Goal: Task Accomplishment & Management: Use online tool/utility

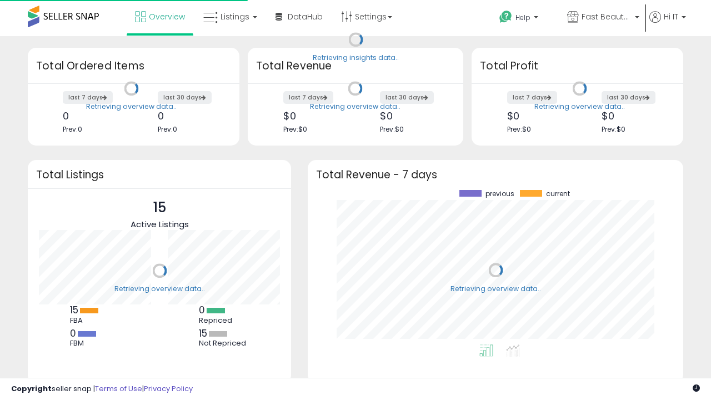
scroll to position [154, 353]
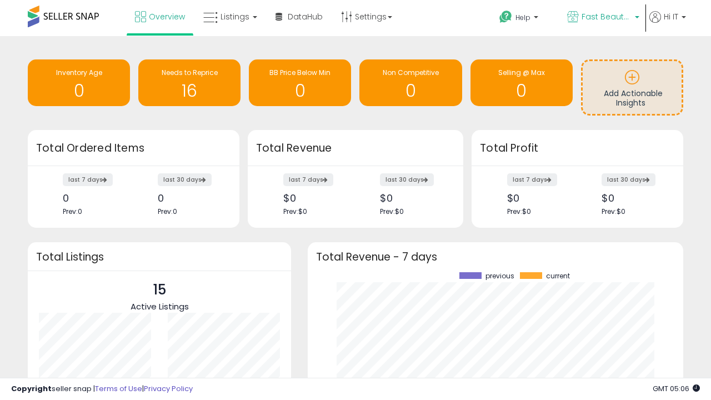
click at [602, 18] on span "Fast Beauty ([GEOGRAPHIC_DATA])" at bounding box center [607, 16] width 50 height 11
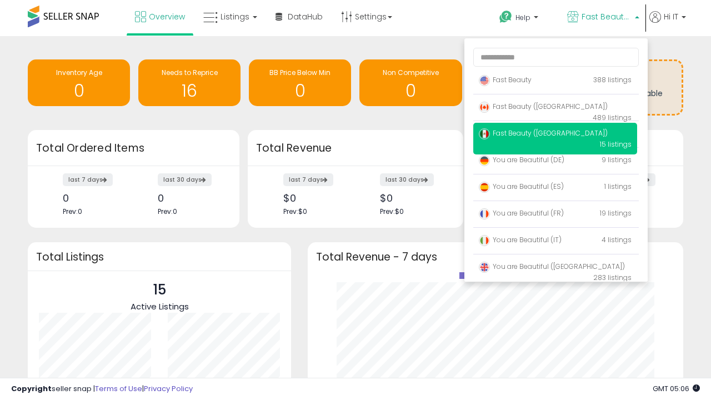
click at [555, 108] on span "Fast Beauty ([GEOGRAPHIC_DATA])" at bounding box center [543, 106] width 129 height 9
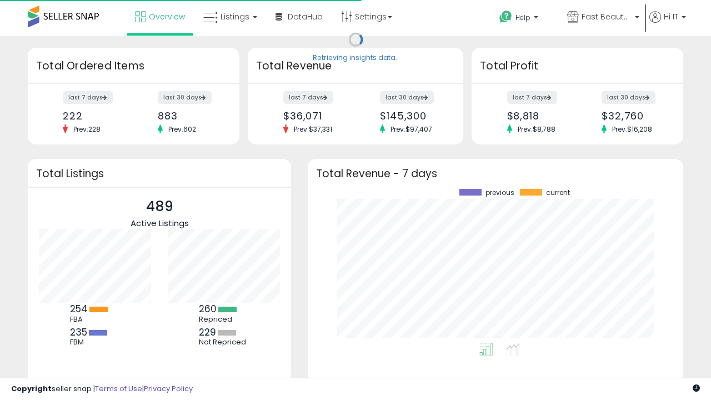
scroll to position [154, 353]
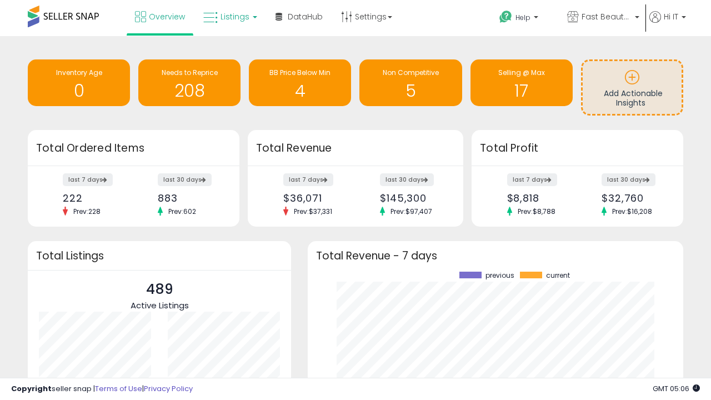
click at [229, 17] on span "Listings" at bounding box center [235, 16] width 29 height 11
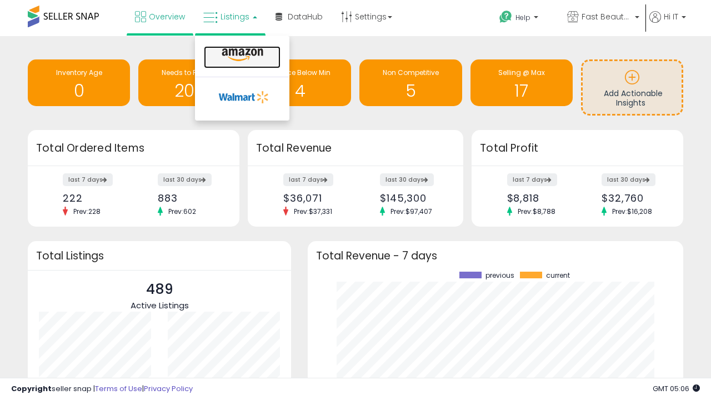
click at [241, 55] on icon at bounding box center [242, 55] width 48 height 14
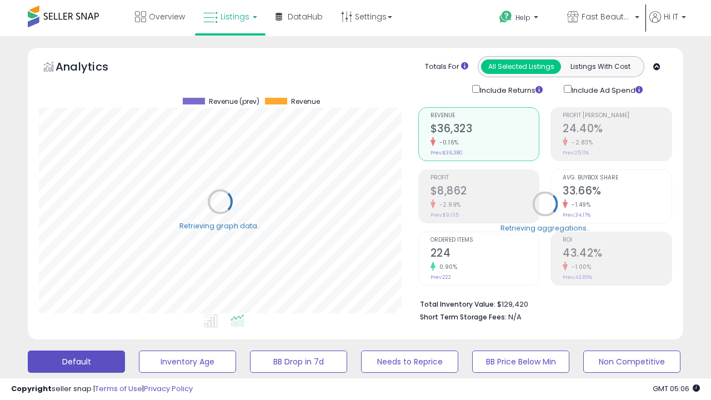
scroll to position [228, 379]
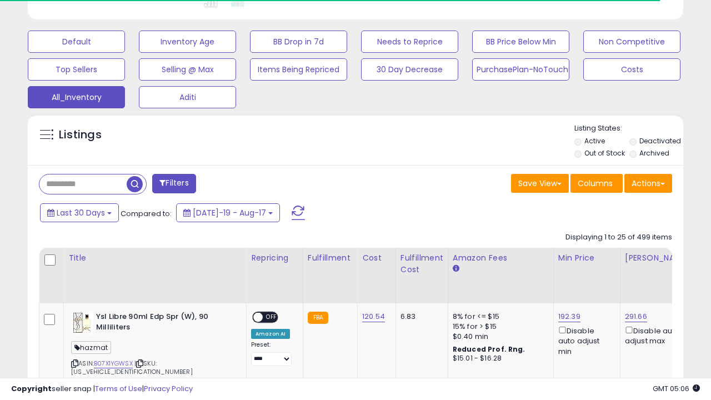
scroll to position [522, 0]
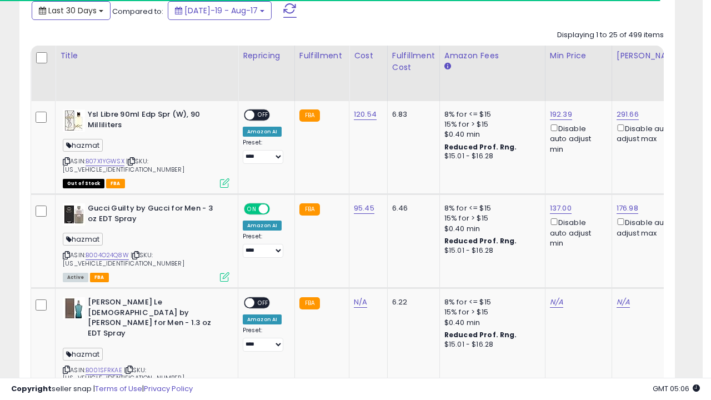
click at [71, 9] on span "Last 30 Days" at bounding box center [72, 10] width 48 height 11
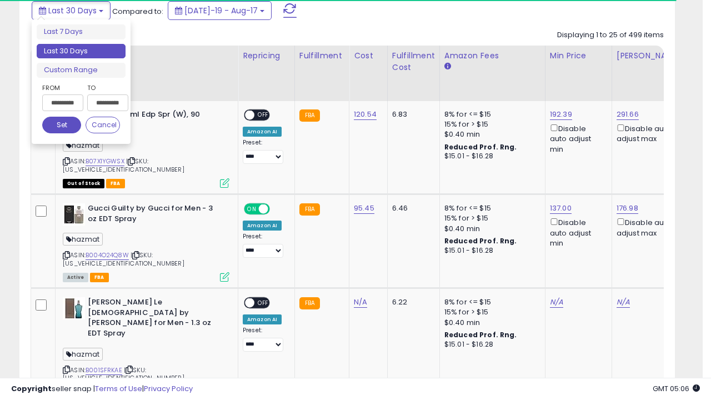
click at [81, 51] on li "Last 30 Days" at bounding box center [81, 51] width 89 height 15
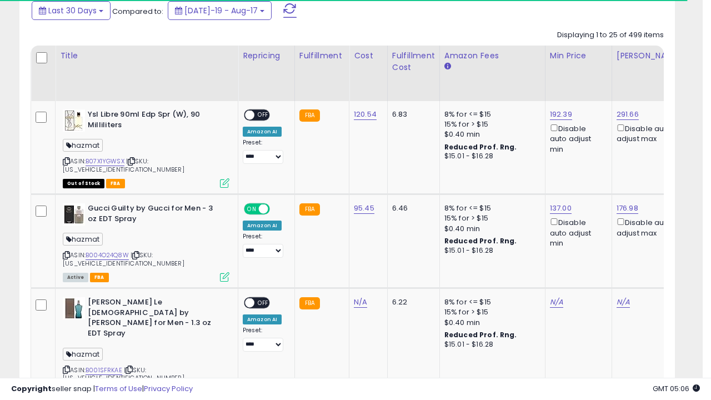
scroll to position [302, 0]
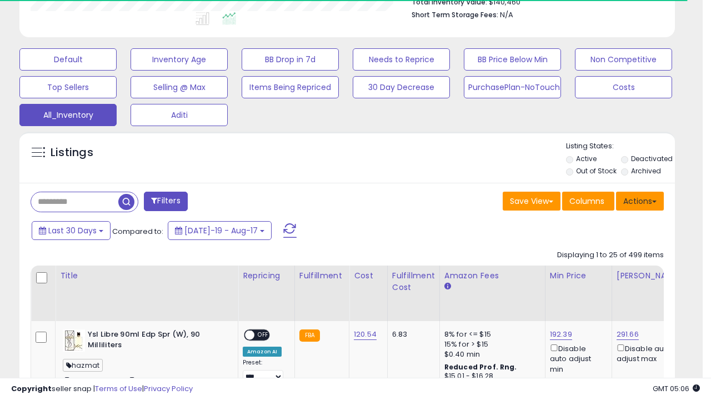
click at [640, 200] on button "Actions" at bounding box center [640, 201] width 48 height 19
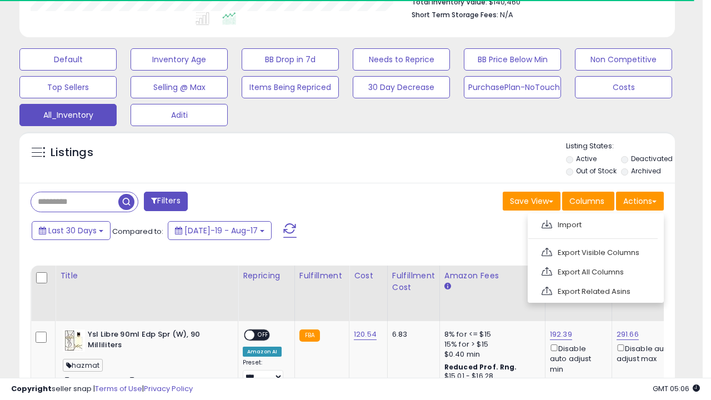
click at [595, 271] on link "Export All Columns" at bounding box center [595, 271] width 122 height 17
